Goal: Use online tool/utility

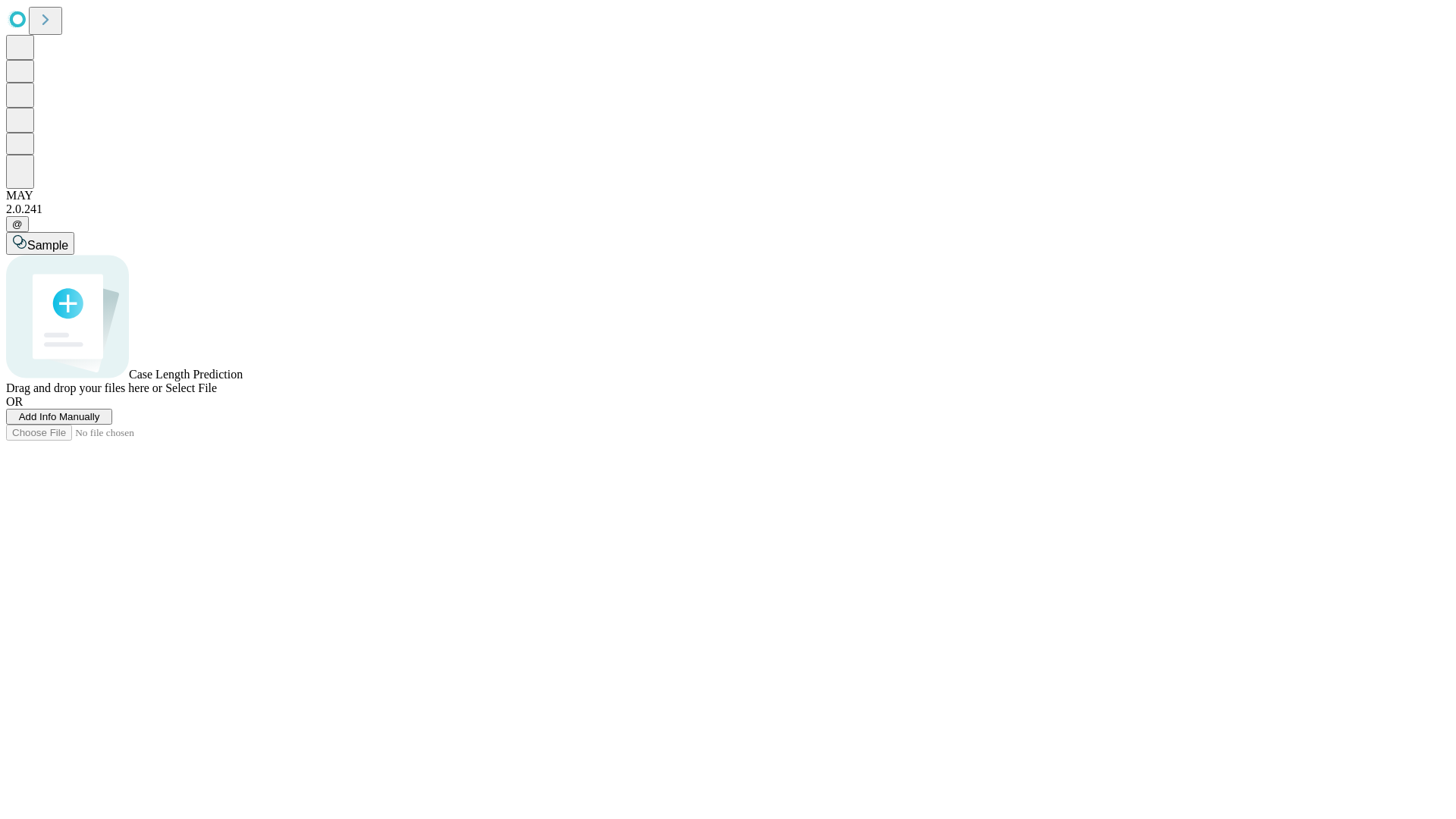
click at [100, 422] on span "Add Info Manually" at bounding box center [59, 416] width 81 height 12
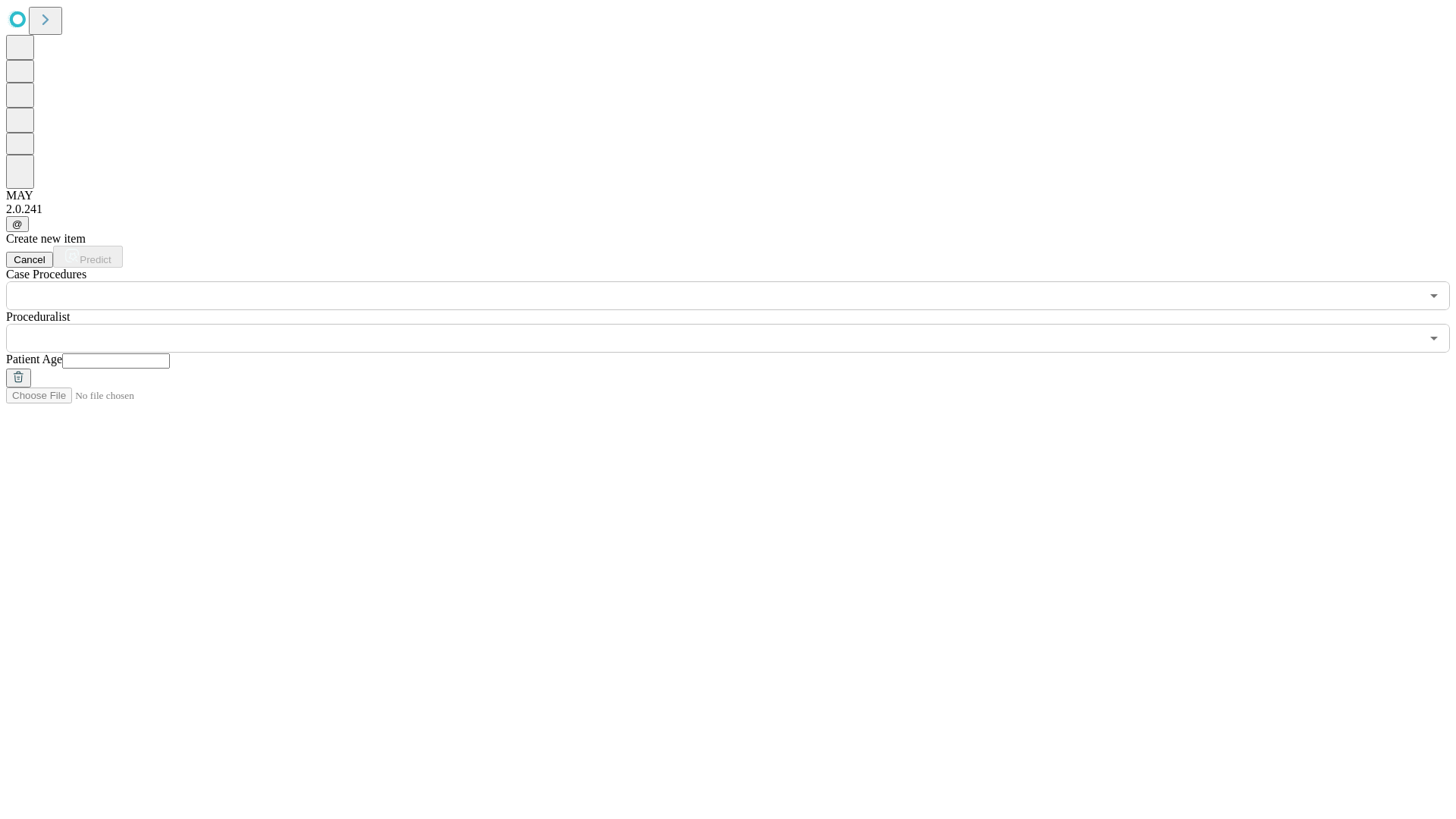
click at [170, 353] on input "text" at bounding box center [115, 361] width 108 height 15
type input "**"
click at [738, 324] on input "text" at bounding box center [713, 338] width 1414 height 29
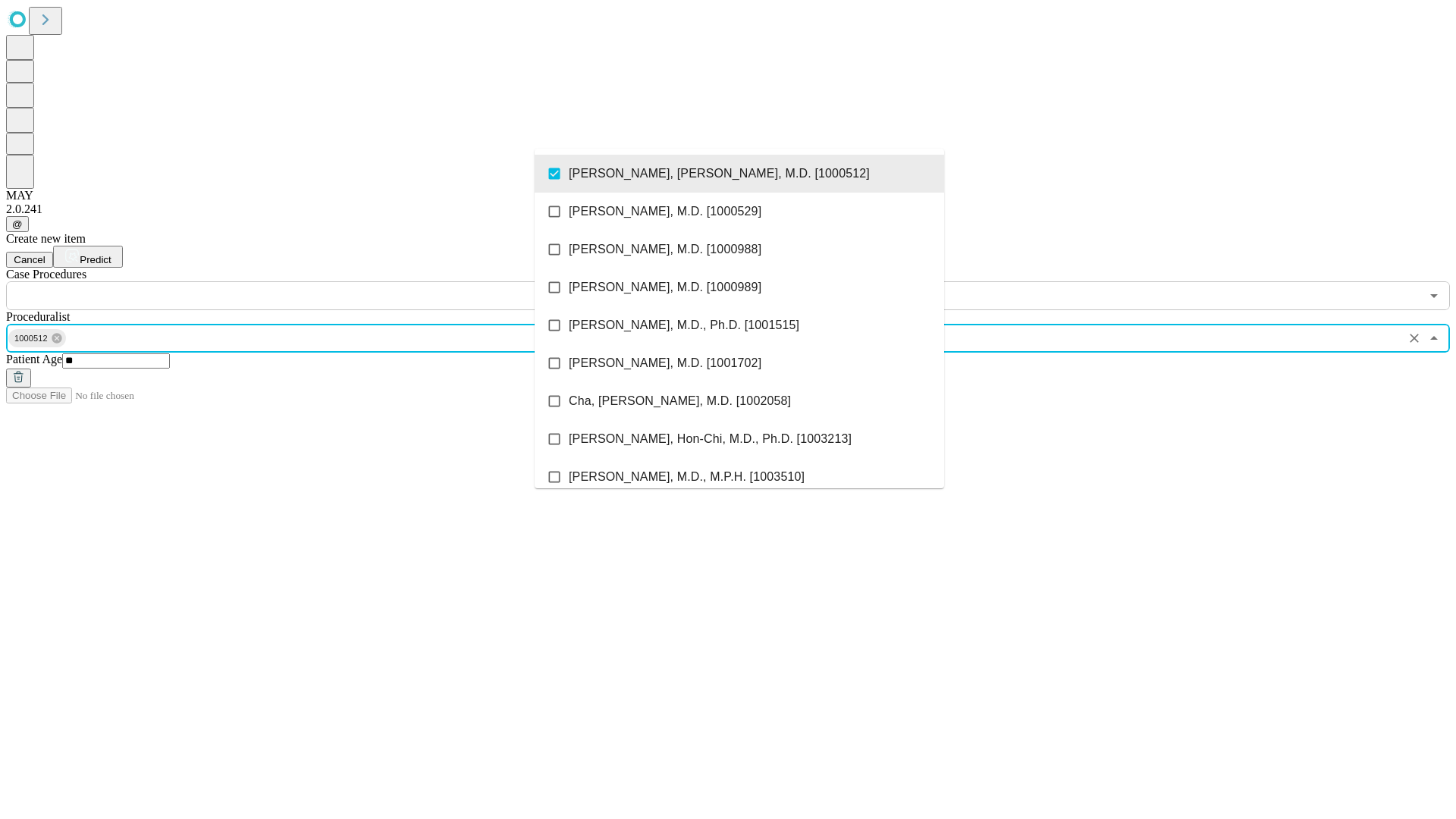
click at [318, 281] on input "text" at bounding box center [713, 295] width 1414 height 29
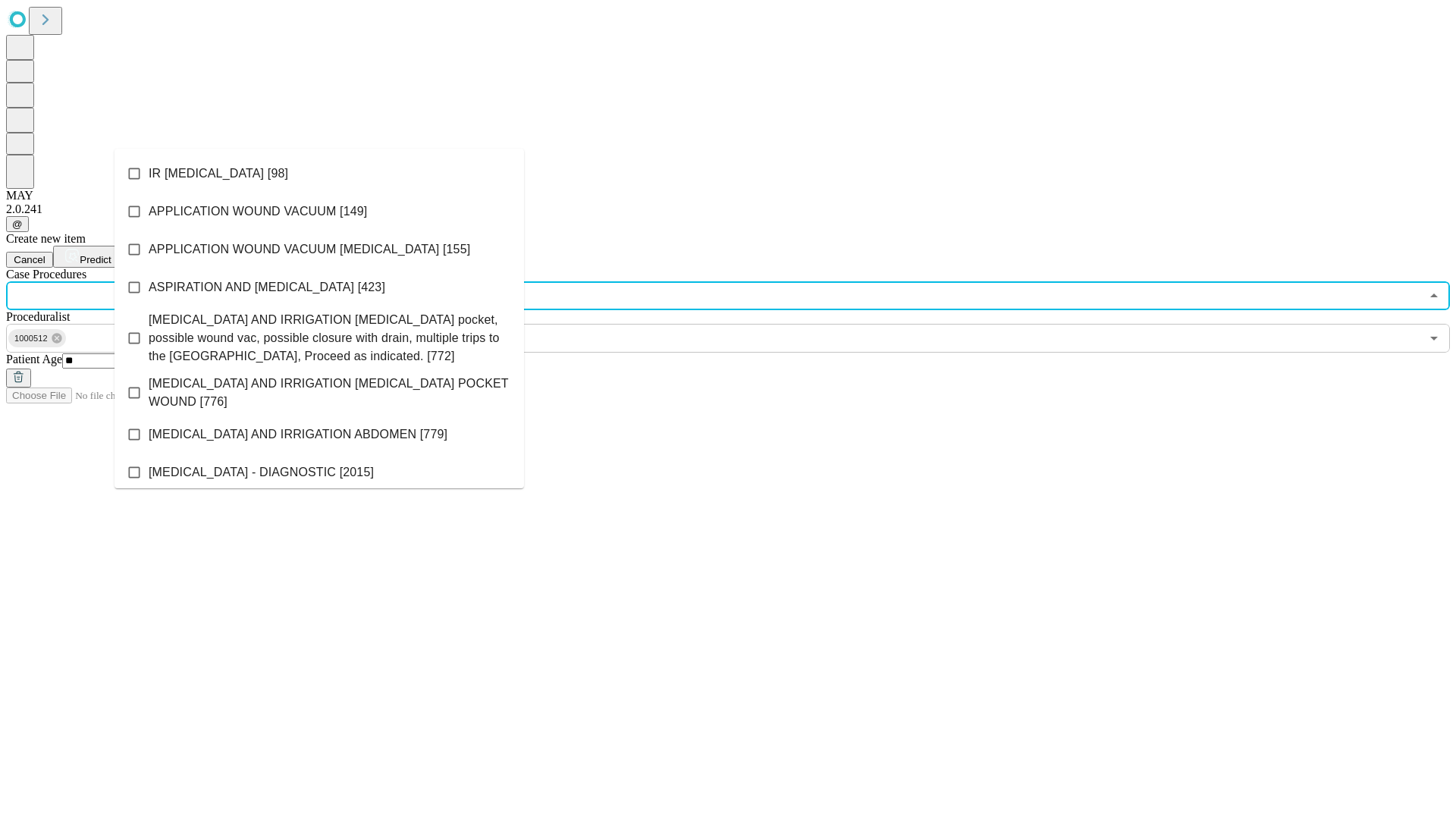
click at [319, 174] on li "IR [MEDICAL_DATA] [98]" at bounding box center [319, 174] width 410 height 38
click at [111, 254] on span "Predict" at bounding box center [95, 260] width 31 height 12
